Goal: Entertainment & Leisure: Consume media (video, audio)

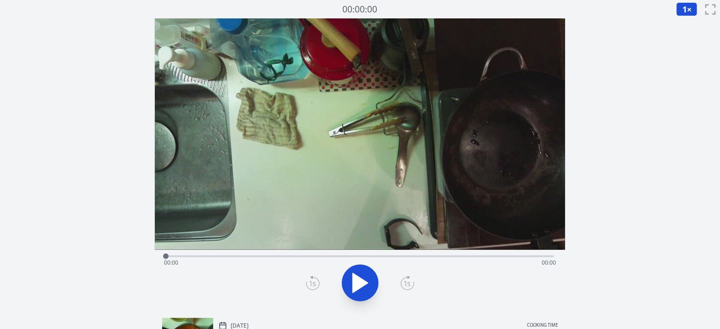
drag, startPoint x: 0, startPoint y: 57, endPoint x: 47, endPoint y: 58, distance: 47.4
click at [47, 58] on div "Discard Recording? You will not be able to recover this once discarded. Cancel …" at bounding box center [360, 247] width 720 height 494
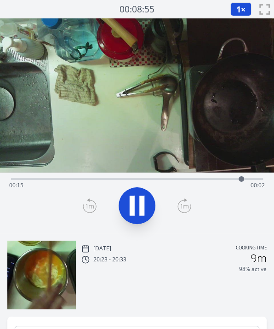
drag, startPoint x: 225, startPoint y: 179, endPoint x: 143, endPoint y: 170, distance: 82.8
click at [143, 170] on div "Time elapsed: 00:15 Time remaining: 00:02" at bounding box center [137, 125] width 274 height 215
drag, startPoint x: 143, startPoint y: 170, endPoint x: 69, endPoint y: 170, distance: 74.0
click at [69, 170] on video at bounding box center [137, 95] width 274 height 154
click at [60, 180] on div "Time elapsed: 00:17 Time remaining: 00:00" at bounding box center [137, 185] width 256 height 15
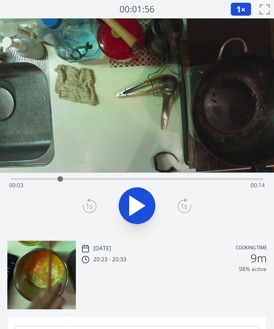
click at [134, 193] on icon at bounding box center [137, 206] width 26 height 26
click at [240, 13] on span "1" at bounding box center [238, 9] width 5 height 11
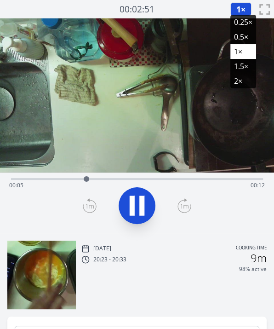
click at [238, 31] on li "0.5×" at bounding box center [243, 36] width 26 height 15
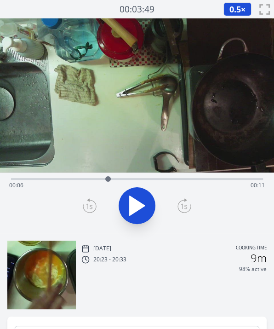
drag, startPoint x: 150, startPoint y: 175, endPoint x: 108, endPoint y: 186, distance: 43.6
click at [108, 180] on div "Time elapsed: 00:06 Time remaining: 00:11" at bounding box center [137, 179] width 252 height 2
click at [128, 210] on icon at bounding box center [137, 206] width 26 height 26
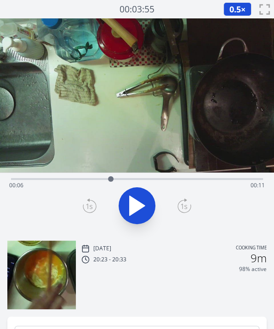
drag, startPoint x: 217, startPoint y: 176, endPoint x: 111, endPoint y: 185, distance: 106.2
click at [111, 185] on div at bounding box center [111, 179] width 14 height 14
click at [236, 11] on span "0.5" at bounding box center [234, 9] width 11 height 11
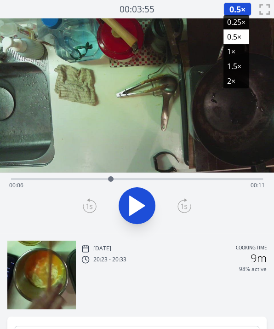
click at [240, 23] on li "0.25×" at bounding box center [236, 22] width 26 height 15
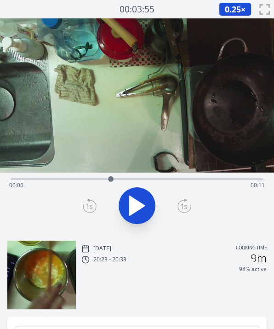
click at [134, 192] on button at bounding box center [137, 205] width 37 height 37
click at [179, 204] on icon at bounding box center [184, 205] width 14 height 15
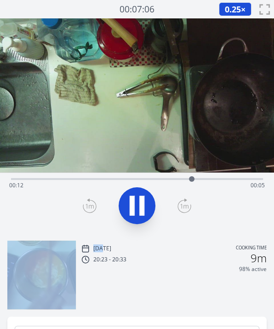
click at [179, 204] on icon at bounding box center [184, 205] width 14 height 15
drag, startPoint x: 19, startPoint y: 177, endPoint x: 143, endPoint y: 176, distance: 124.1
click at [143, 176] on div at bounding box center [142, 179] width 6 height 6
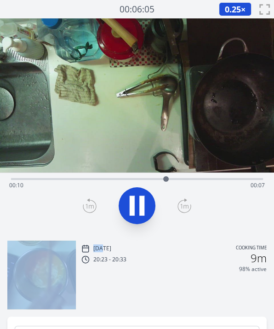
click at [141, 207] on icon at bounding box center [141, 206] width 5 height 20
drag, startPoint x: 165, startPoint y: 178, endPoint x: 137, endPoint y: 180, distance: 29.0
click at [137, 180] on div at bounding box center [137, 179] width 6 height 6
click at [55, 197] on div at bounding box center [137, 205] width 263 height 44
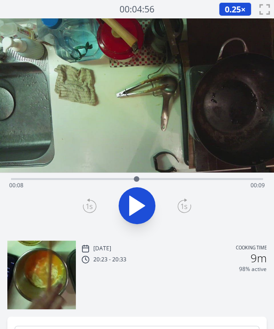
click at [139, 195] on icon at bounding box center [137, 206] width 26 height 26
click at [148, 151] on video at bounding box center [137, 95] width 274 height 154
click at [149, 160] on video at bounding box center [137, 95] width 274 height 154
drag, startPoint x: 262, startPoint y: 177, endPoint x: 158, endPoint y: 173, distance: 104.5
click at [158, 173] on div at bounding box center [159, 179] width 14 height 14
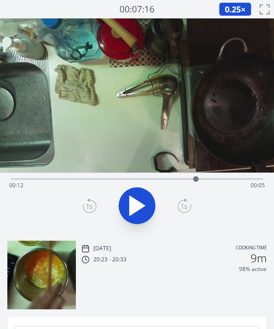
drag, startPoint x: 158, startPoint y: 173, endPoint x: 196, endPoint y: 172, distance: 38.6
click at [196, 172] on div at bounding box center [196, 179] width 14 height 14
click at [197, 172] on div at bounding box center [197, 179] width 14 height 14
drag, startPoint x: 217, startPoint y: 91, endPoint x: 133, endPoint y: 208, distance: 143.6
click at [133, 208] on div "Time elapsed: 00:12 Time remaining: 00:05" at bounding box center [137, 125] width 274 height 215
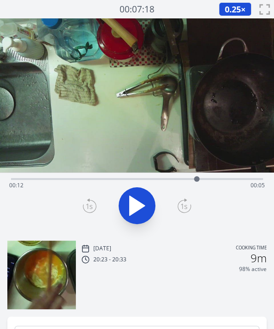
click at [133, 208] on icon at bounding box center [137, 205] width 15 height 19
drag, startPoint x: 218, startPoint y: 184, endPoint x: 193, endPoint y: 187, distance: 25.5
click at [193, 180] on div "Time elapsed: 00:14 Time remaining: 00:04" at bounding box center [137, 179] width 252 height 2
click at [134, 274] on div "Sat, 16th Aug 2025 Cooking time 20:23 - 20:33 9m 98% active" at bounding box center [173, 275] width 185 height 67
drag, startPoint x: 262, startPoint y: 176, endPoint x: 133, endPoint y: 183, distance: 128.9
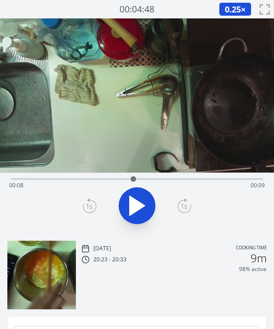
click at [133, 183] on div at bounding box center [133, 179] width 14 height 14
click at [136, 196] on icon at bounding box center [137, 206] width 26 height 26
click at [156, 271] on div "98% active" at bounding box center [173, 268] width 185 height 7
drag, startPoint x: 138, startPoint y: 180, endPoint x: 129, endPoint y: 184, distance: 9.7
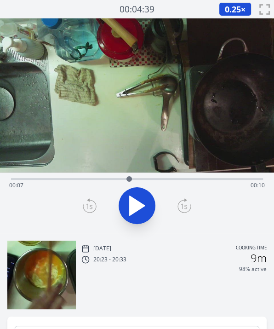
click at [129, 184] on div at bounding box center [129, 179] width 14 height 14
click at [135, 216] on icon at bounding box center [137, 206] width 26 height 26
drag, startPoint x: 133, startPoint y: 180, endPoint x: 126, endPoint y: 182, distance: 8.1
click at [126, 182] on div at bounding box center [126, 179] width 14 height 14
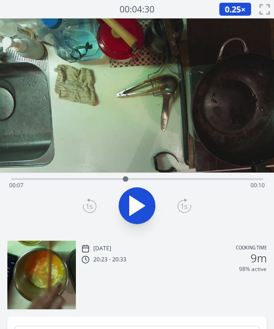
click at [133, 195] on icon at bounding box center [137, 206] width 26 height 26
drag, startPoint x: 245, startPoint y: 178, endPoint x: 150, endPoint y: 183, distance: 95.7
click at [150, 183] on div at bounding box center [155, 179] width 14 height 14
click at [79, 192] on div "Time elapsed: 00:17 Time remaining: 00:00" at bounding box center [137, 185] width 256 height 15
drag, startPoint x: 82, startPoint y: 178, endPoint x: 104, endPoint y: 181, distance: 22.7
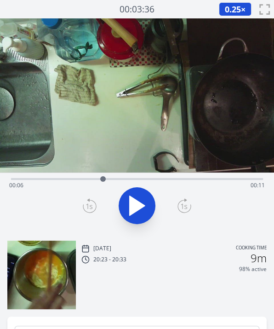
click at [104, 181] on div at bounding box center [103, 179] width 14 height 14
drag, startPoint x: 104, startPoint y: 181, endPoint x: 115, endPoint y: 181, distance: 10.6
click at [115, 181] on div at bounding box center [115, 179] width 6 height 6
click at [103, 154] on video at bounding box center [137, 95] width 274 height 154
drag, startPoint x: 118, startPoint y: 178, endPoint x: 185, endPoint y: 177, distance: 67.6
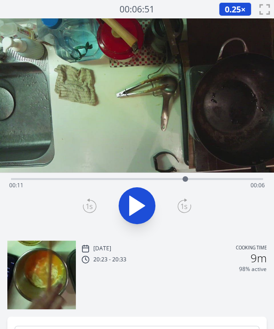
click at [185, 177] on div at bounding box center [185, 179] width 14 height 14
drag, startPoint x: 195, startPoint y: 180, endPoint x: 167, endPoint y: 181, distance: 28.5
click at [167, 181] on div "Time elapsed: 00:11 Time remaining: 00:06" at bounding box center [137, 185] width 256 height 15
drag, startPoint x: 167, startPoint y: 181, endPoint x: 175, endPoint y: 181, distance: 8.3
click at [175, 181] on div at bounding box center [175, 179] width 6 height 6
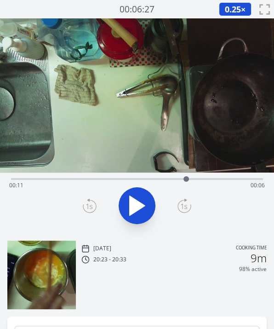
drag, startPoint x: 175, startPoint y: 181, endPoint x: 186, endPoint y: 182, distance: 11.1
click at [186, 182] on div at bounding box center [186, 179] width 14 height 14
click at [100, 135] on video at bounding box center [137, 95] width 274 height 154
drag, startPoint x: 195, startPoint y: 179, endPoint x: 172, endPoint y: 179, distance: 23.0
click at [172, 179] on div "Time elapsed: 00:11 Time remaining: 00:06" at bounding box center [137, 185] width 256 height 15
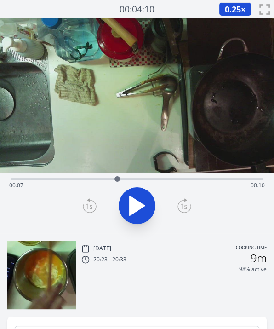
drag, startPoint x: 172, startPoint y: 179, endPoint x: 117, endPoint y: 183, distance: 55.3
click at [117, 183] on div at bounding box center [117, 179] width 14 height 14
drag, startPoint x: 120, startPoint y: 181, endPoint x: 136, endPoint y: 178, distance: 16.3
click at [136, 178] on div at bounding box center [136, 179] width 14 height 14
drag, startPoint x: 136, startPoint y: 178, endPoint x: 147, endPoint y: 178, distance: 11.5
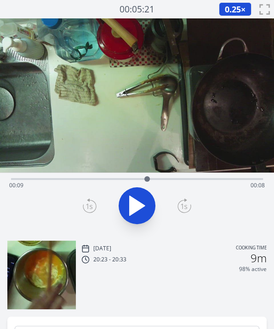
click at [147, 178] on div at bounding box center [147, 179] width 6 height 6
drag, startPoint x: 147, startPoint y: 178, endPoint x: 153, endPoint y: 178, distance: 6.0
click at [153, 178] on div at bounding box center [153, 179] width 6 height 6
click at [158, 177] on div at bounding box center [153, 179] width 14 height 14
drag, startPoint x: 158, startPoint y: 177, endPoint x: 151, endPoint y: 179, distance: 7.4
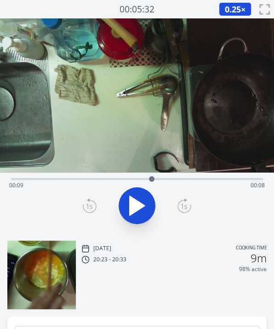
click at [151, 179] on div at bounding box center [152, 179] width 6 height 6
drag, startPoint x: 151, startPoint y: 179, endPoint x: 142, endPoint y: 183, distance: 9.3
click at [142, 183] on div at bounding box center [142, 179] width 14 height 14
drag, startPoint x: 142, startPoint y: 183, endPoint x: 149, endPoint y: 181, distance: 7.5
click at [149, 181] on div at bounding box center [150, 179] width 14 height 14
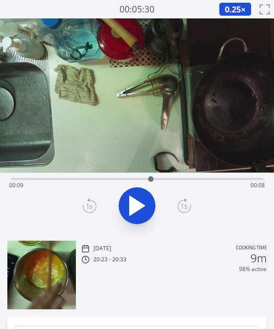
click at [151, 181] on div at bounding box center [151, 179] width 6 height 6
click at [138, 132] on video at bounding box center [137, 95] width 274 height 154
click at [143, 119] on video at bounding box center [137, 95] width 274 height 154
click at [143, 148] on video at bounding box center [137, 95] width 274 height 154
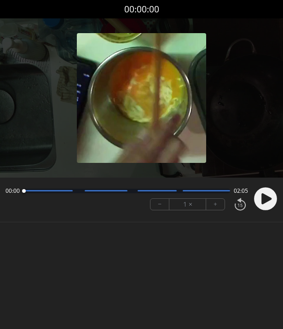
click at [264, 195] on icon at bounding box center [266, 198] width 10 height 11
click at [264, 195] on circle at bounding box center [265, 198] width 23 height 23
click at [145, 251] on body "Discard Recording? You will not be able to recover this once discarded. Cancel …" at bounding box center [141, 164] width 283 height 329
click at [265, 199] on icon at bounding box center [266, 198] width 10 height 11
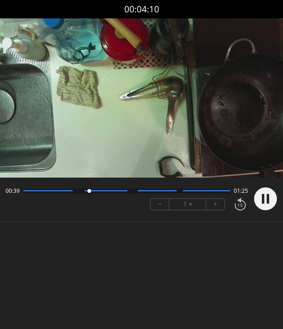
click at [152, 253] on body "Discard Recording? You will not be able to recover this once discarded. Cancel …" at bounding box center [141, 164] width 283 height 329
click at [213, 204] on button "+" at bounding box center [215, 204] width 18 height 11
click at [139, 252] on body "Discard Recording? You will not be able to recover this once discarded. Cancel …" at bounding box center [141, 164] width 283 height 329
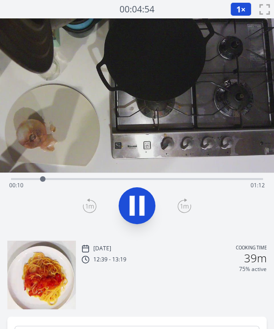
click at [113, 134] on video at bounding box center [137, 95] width 274 height 154
click at [143, 92] on video at bounding box center [137, 95] width 274 height 154
drag, startPoint x: 189, startPoint y: 178, endPoint x: 141, endPoint y: 173, distance: 48.5
click at [177, 173] on div at bounding box center [184, 179] width 14 height 14
drag, startPoint x: 141, startPoint y: 173, endPoint x: 85, endPoint y: 178, distance: 56.3
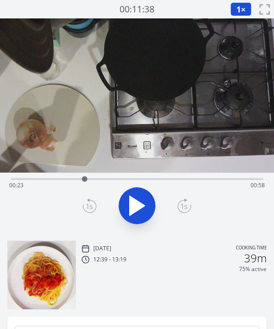
click at [85, 178] on div at bounding box center [85, 179] width 14 height 14
click at [133, 204] on icon at bounding box center [132, 206] width 5 height 20
click at [137, 160] on video at bounding box center [137, 95] width 274 height 154
drag, startPoint x: 88, startPoint y: 176, endPoint x: 69, endPoint y: 182, distance: 20.1
click at [69, 182] on div at bounding box center [70, 179] width 14 height 14
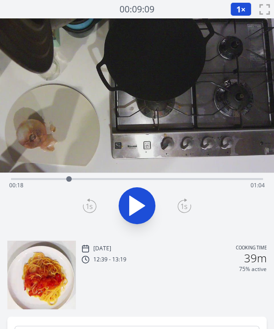
click at [138, 194] on icon at bounding box center [137, 206] width 26 height 26
drag, startPoint x: 78, startPoint y: 179, endPoint x: 114, endPoint y: 181, distance: 35.9
click at [114, 181] on div at bounding box center [114, 179] width 14 height 14
click at [136, 203] on icon at bounding box center [137, 205] width 15 height 19
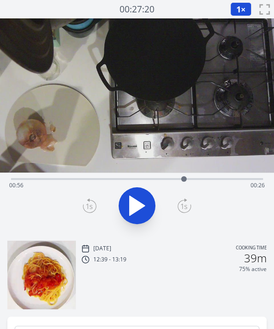
drag, startPoint x: 127, startPoint y: 179, endPoint x: 184, endPoint y: 177, distance: 57.0
click at [184, 177] on div at bounding box center [184, 179] width 6 height 6
drag, startPoint x: 195, startPoint y: 178, endPoint x: 187, endPoint y: 183, distance: 9.7
click at [187, 183] on div at bounding box center [188, 179] width 14 height 14
click at [152, 200] on button at bounding box center [137, 205] width 37 height 37
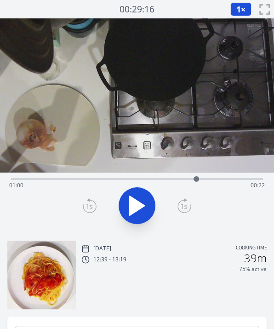
click at [195, 177] on div at bounding box center [197, 179] width 6 height 6
click at [142, 200] on icon at bounding box center [137, 206] width 26 height 26
drag, startPoint x: 218, startPoint y: 177, endPoint x: 172, endPoint y: 180, distance: 46.5
click at [172, 180] on div at bounding box center [172, 179] width 6 height 6
drag, startPoint x: 172, startPoint y: 180, endPoint x: 184, endPoint y: 180, distance: 12.0
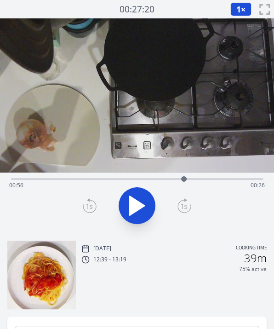
click at [184, 180] on div at bounding box center [184, 179] width 6 height 6
click at [137, 208] on icon at bounding box center [137, 206] width 26 height 26
drag, startPoint x: 186, startPoint y: 173, endPoint x: 180, endPoint y: 176, distance: 6.2
click at [180, 176] on div at bounding box center [180, 179] width 14 height 14
click at [130, 148] on video at bounding box center [137, 95] width 274 height 154
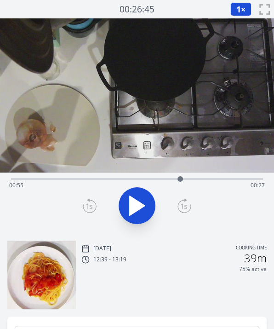
click at [145, 162] on video at bounding box center [137, 95] width 274 height 154
drag, startPoint x: 182, startPoint y: 178, endPoint x: 125, endPoint y: 185, distance: 57.4
click at [125, 185] on div at bounding box center [125, 179] width 14 height 14
drag, startPoint x: 136, startPoint y: 179, endPoint x: 149, endPoint y: 180, distance: 13.9
click at [149, 180] on div "Time elapsed: 00:37 Time remaining: 00:45" at bounding box center [137, 185] width 256 height 15
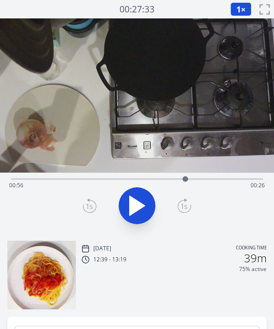
drag, startPoint x: 149, startPoint y: 180, endPoint x: 185, endPoint y: 178, distance: 35.9
click at [185, 178] on div at bounding box center [185, 179] width 14 height 14
click at [181, 178] on div at bounding box center [181, 179] width 6 height 6
drag, startPoint x: 181, startPoint y: 178, endPoint x: 187, endPoint y: 178, distance: 6.0
click at [187, 178] on div at bounding box center [188, 179] width 6 height 6
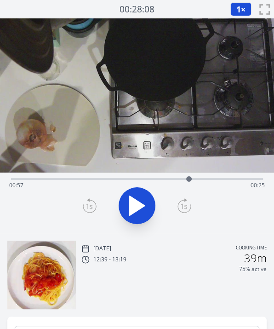
click at [189, 180] on div at bounding box center [189, 179] width 6 height 6
click at [137, 153] on video at bounding box center [137, 95] width 274 height 154
click at [115, 175] on div "Time elapsed: 00:57 Time remaining: 00:25" at bounding box center [137, 177] width 252 height 11
drag, startPoint x: 115, startPoint y: 176, endPoint x: 259, endPoint y: 180, distance: 144.4
click at [259, 180] on div at bounding box center [258, 179] width 14 height 14
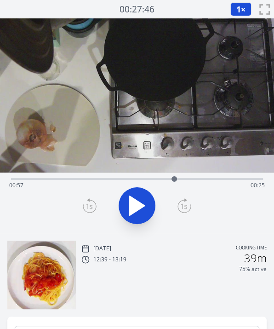
drag, startPoint x: 259, startPoint y: 180, endPoint x: 175, endPoint y: 185, distance: 84.7
click at [175, 185] on div at bounding box center [174, 179] width 14 height 14
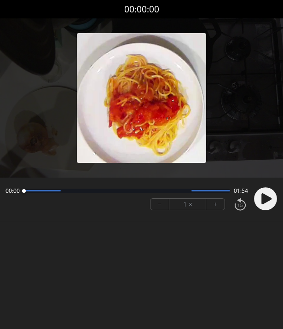
click at [264, 199] on icon at bounding box center [266, 198] width 10 height 11
click at [125, 270] on body "Discard Recording? You will not be able to recover this once discarded. Cancel …" at bounding box center [141, 164] width 283 height 329
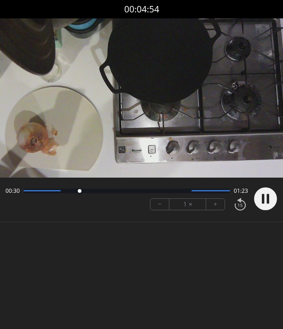
click at [126, 234] on div "Permission to record audio We need to use the microphone to record your voiceov…" at bounding box center [141, 126] width 283 height 217
click at [218, 200] on button "+" at bounding box center [215, 204] width 18 height 11
click at [120, 249] on body "Discard Recording? You will not be able to recover this once discarded. Cancel …" at bounding box center [141, 164] width 283 height 329
drag, startPoint x: 229, startPoint y: 191, endPoint x: 198, endPoint y: 195, distance: 31.5
click at [198, 195] on div at bounding box center [200, 191] width 12 height 12
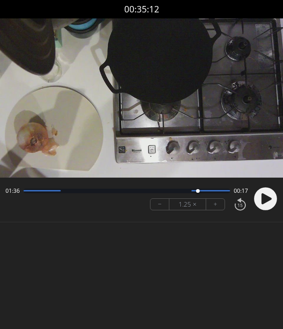
click at [262, 197] on icon at bounding box center [266, 198] width 10 height 11
drag, startPoint x: 198, startPoint y: 190, endPoint x: 173, endPoint y: 190, distance: 25.3
click at [173, 190] on div at bounding box center [173, 191] width 4 height 4
